Goal: Task Accomplishment & Management: Manage account settings

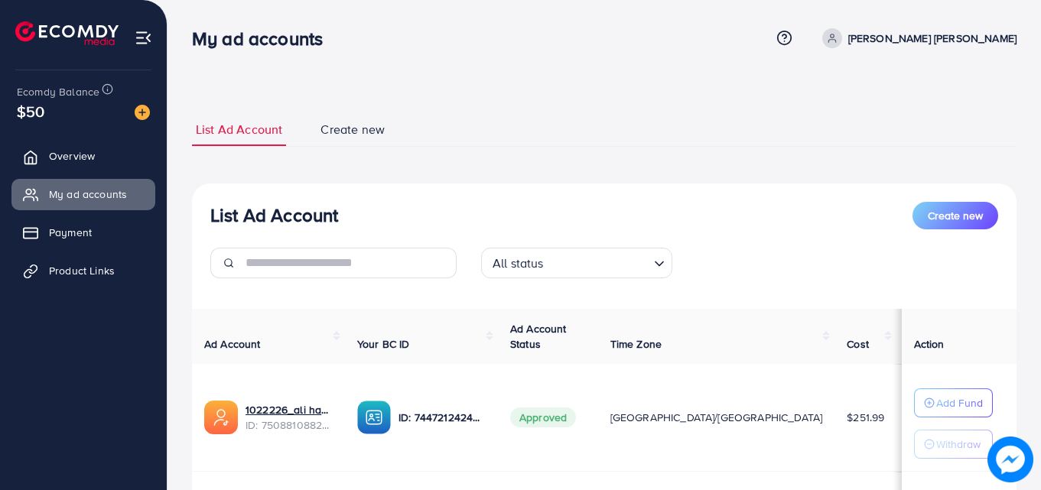
click at [24, 110] on span "$50" at bounding box center [31, 111] width 28 height 22
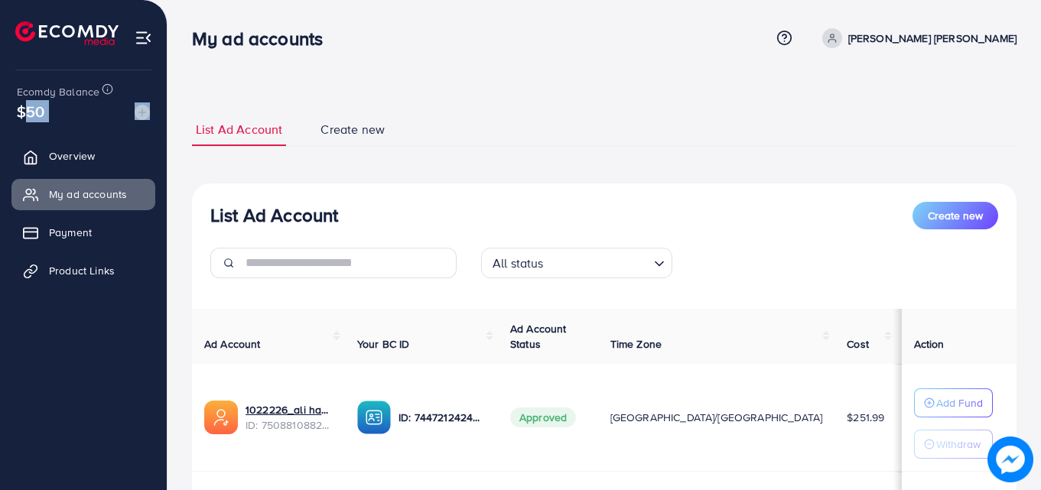
click at [24, 110] on span "$50" at bounding box center [31, 111] width 28 height 22
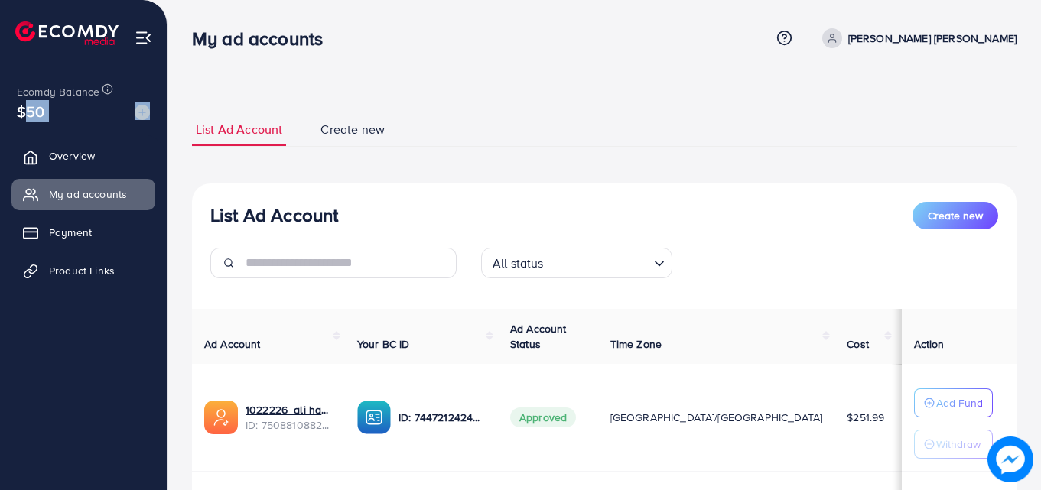
click at [24, 110] on span "$50" at bounding box center [31, 111] width 28 height 22
